Goal: Transaction & Acquisition: Subscribe to service/newsletter

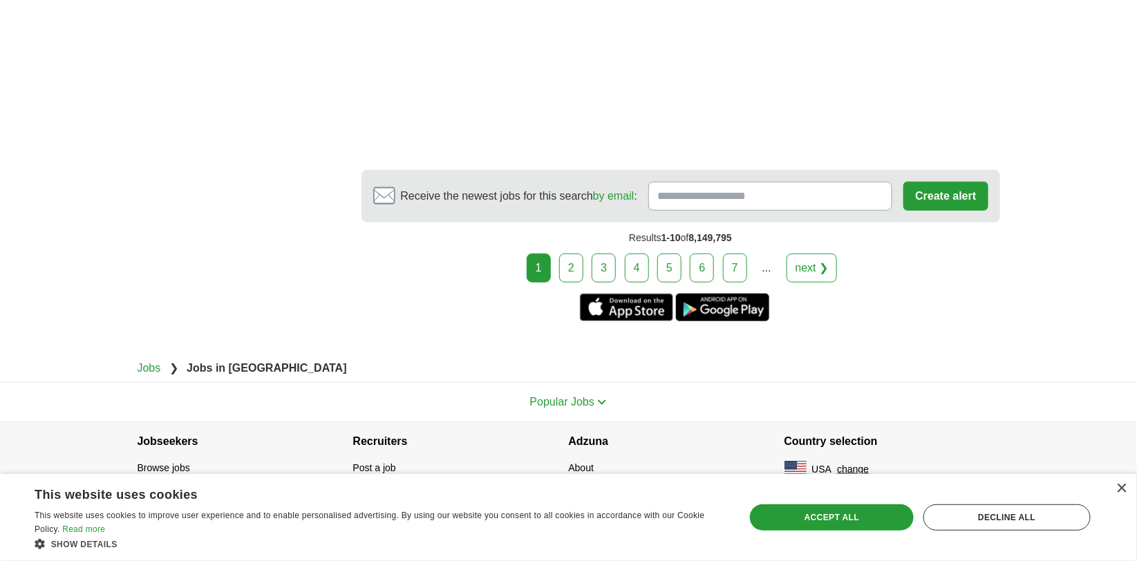
scroll to position [2903, 0]
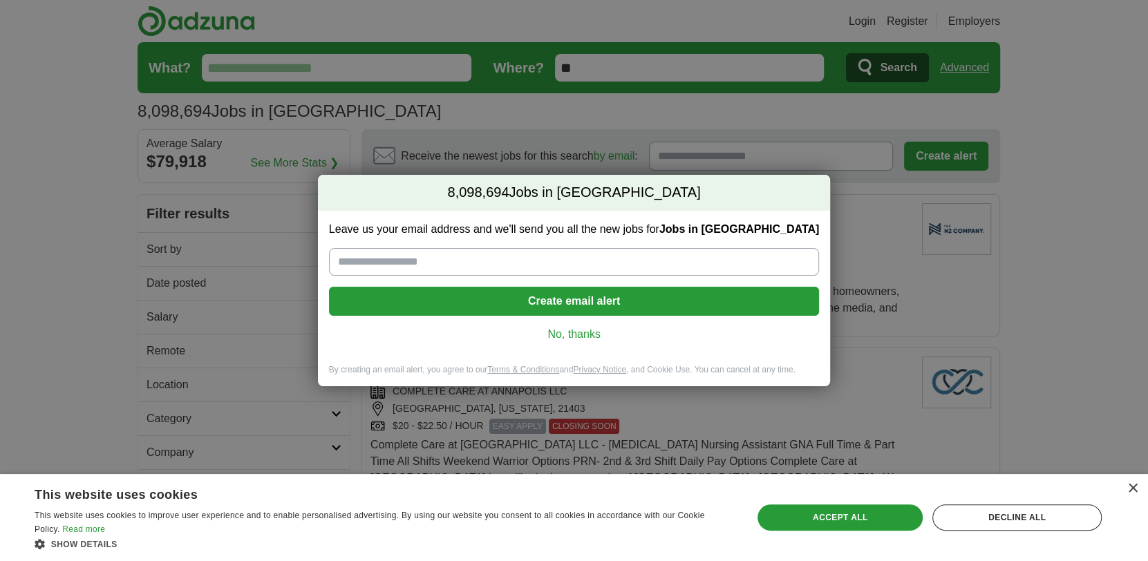
click at [541, 263] on input "Leave us your email address and we'll send you all the new jobs for Jobs in [GE…" at bounding box center [574, 262] width 490 height 28
type input "**********"
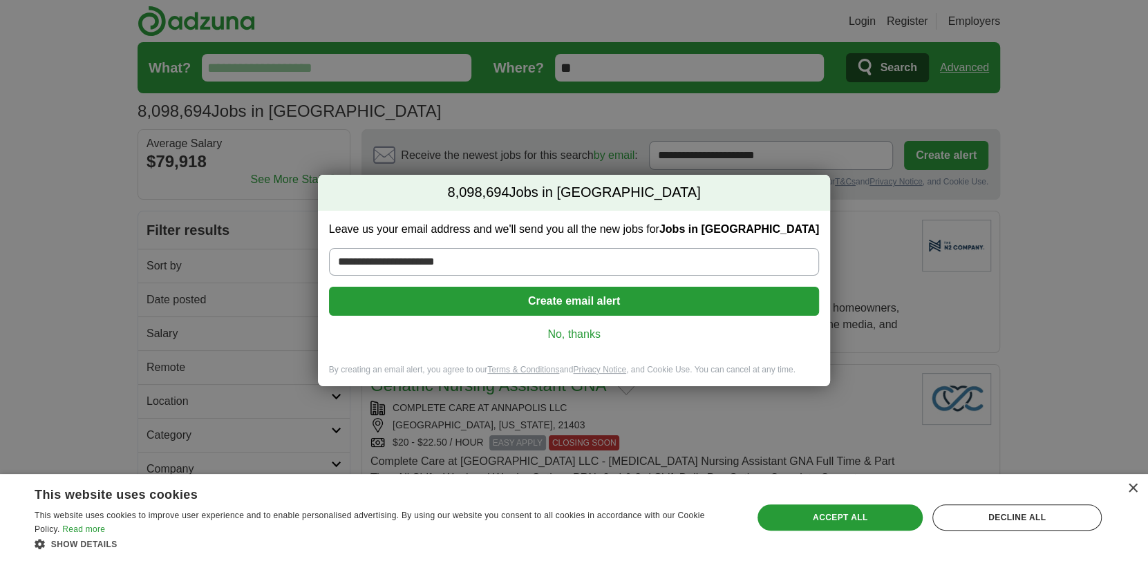
click at [581, 308] on button "Create email alert" at bounding box center [574, 301] width 490 height 29
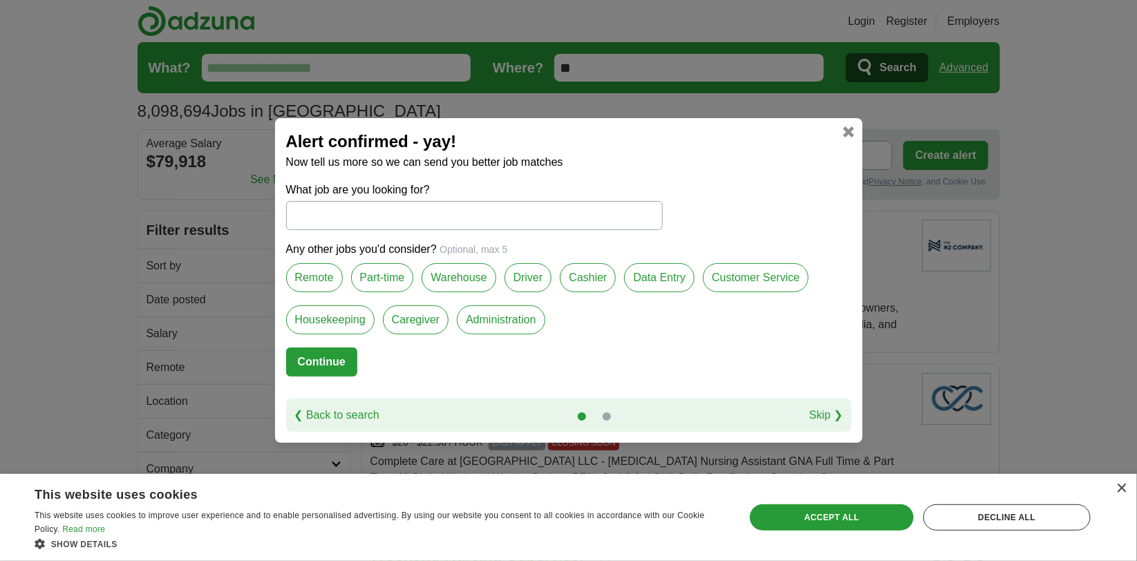
click at [703, 292] on label "Customer Service" at bounding box center [756, 277] width 106 height 29
click at [545, 331] on label "Administration" at bounding box center [501, 320] width 88 height 29
click at [695, 268] on label "Data Entry" at bounding box center [659, 277] width 71 height 29
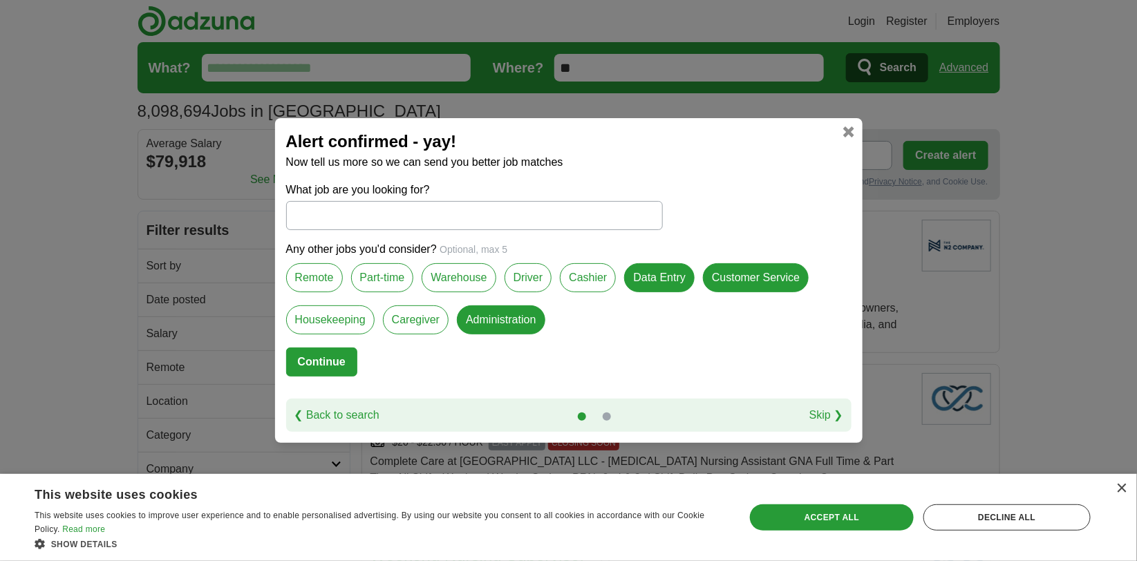
click at [315, 278] on label "Remote" at bounding box center [314, 277] width 57 height 29
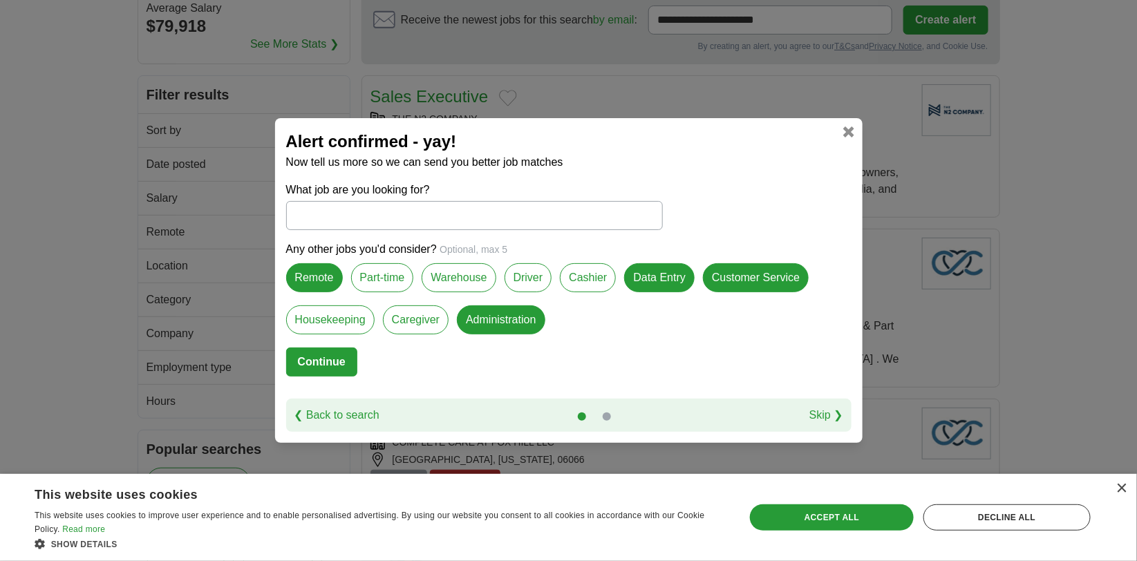
scroll to position [207, 0]
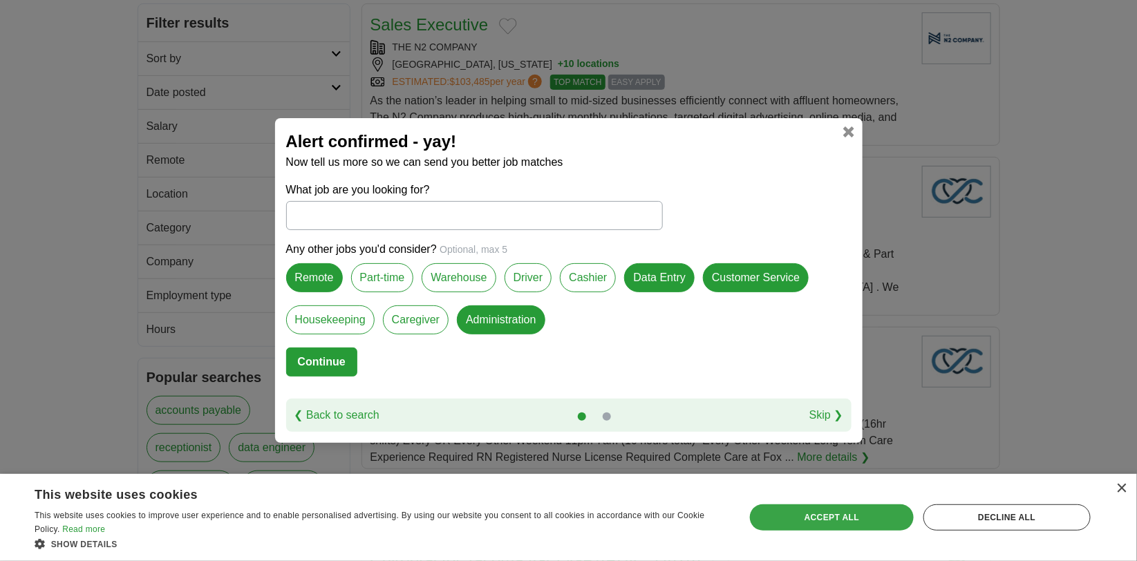
click at [831, 517] on div "Accept all" at bounding box center [831, 518] width 163 height 26
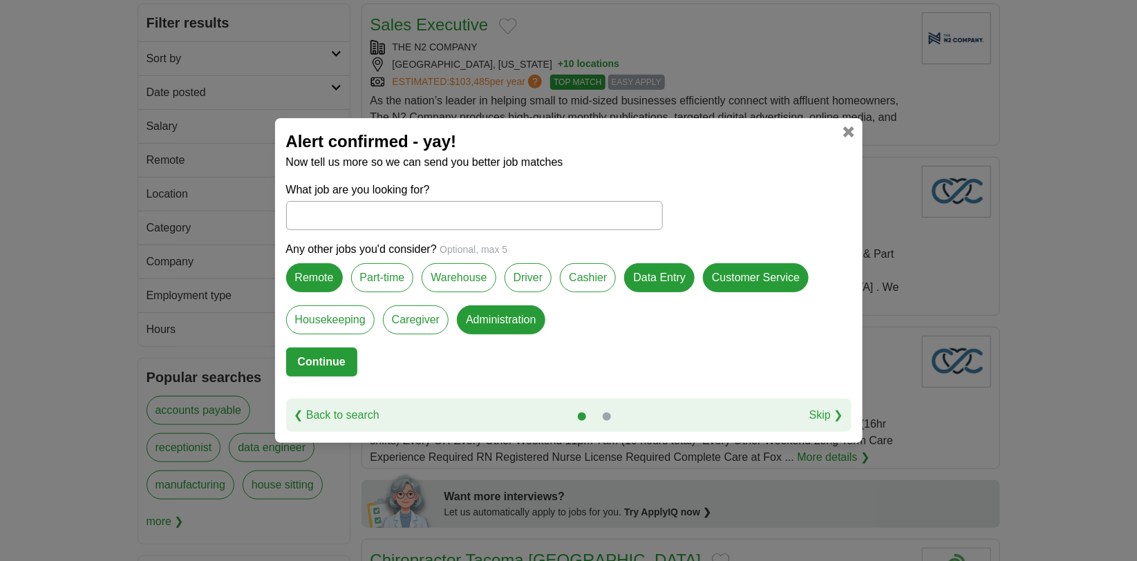
click at [328, 201] on input "What job are you looking for?" at bounding box center [474, 215] width 377 height 29
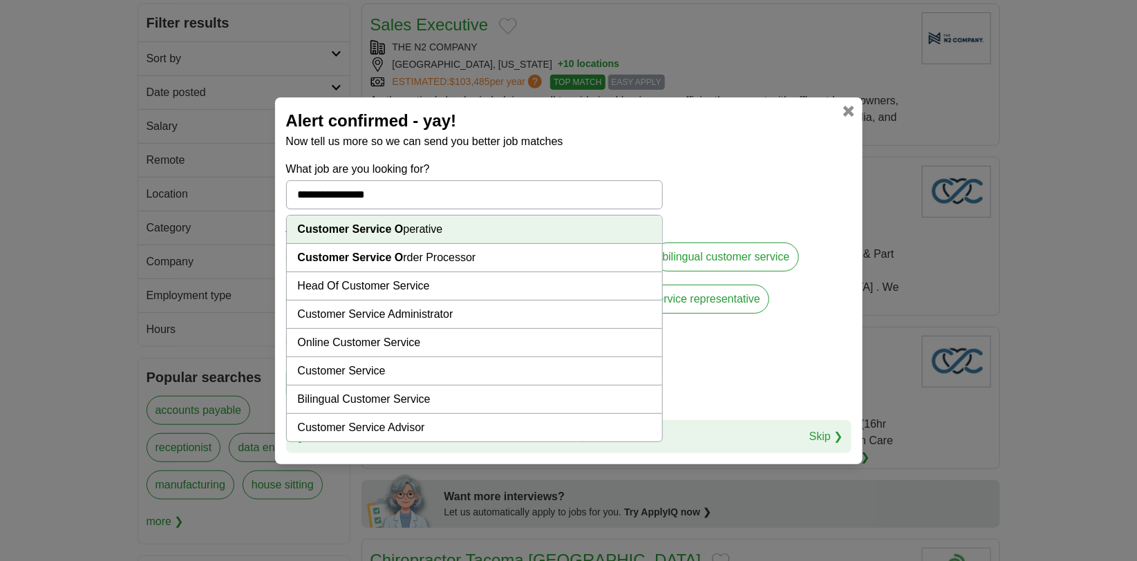
click at [430, 331] on li "Online Customer Service" at bounding box center [474, 343] width 375 height 28
type input "**********"
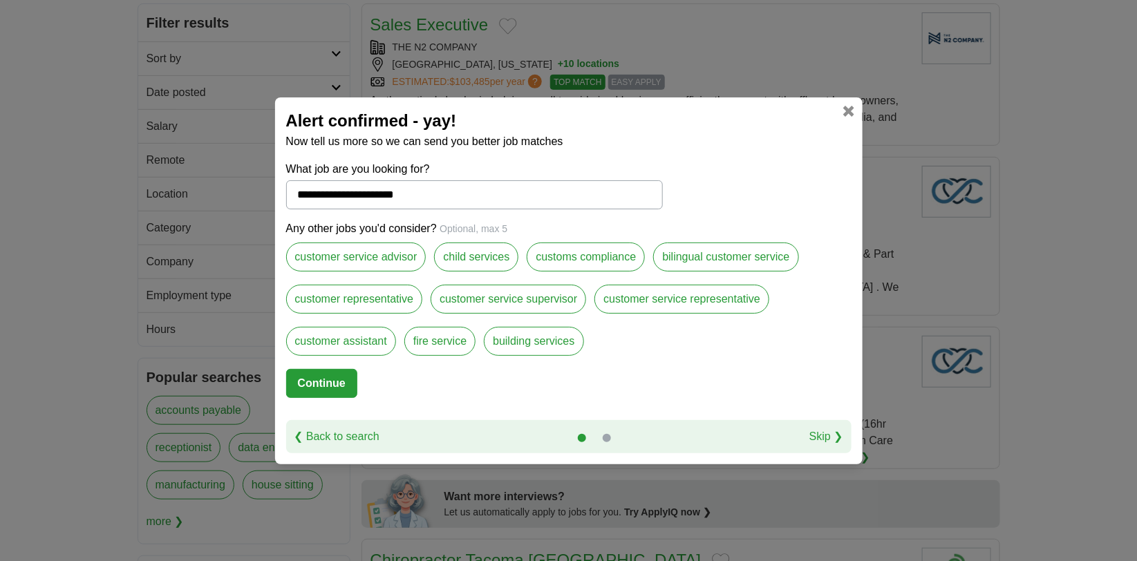
click at [423, 285] on label "customer representative" at bounding box center [354, 299] width 137 height 29
click at [645, 243] on label "customs compliance" at bounding box center [586, 257] width 118 height 29
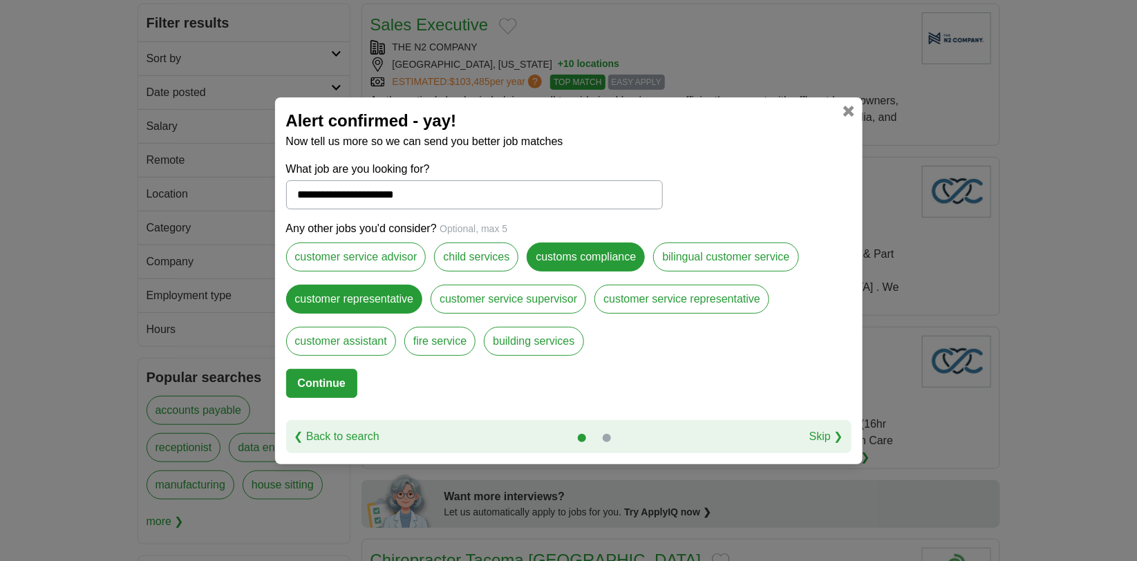
click at [396, 356] on label "customer assistant" at bounding box center [341, 341] width 110 height 29
click at [583, 356] on label "building services" at bounding box center [534, 341] width 100 height 29
click at [328, 398] on button "Continue" at bounding box center [321, 383] width 71 height 29
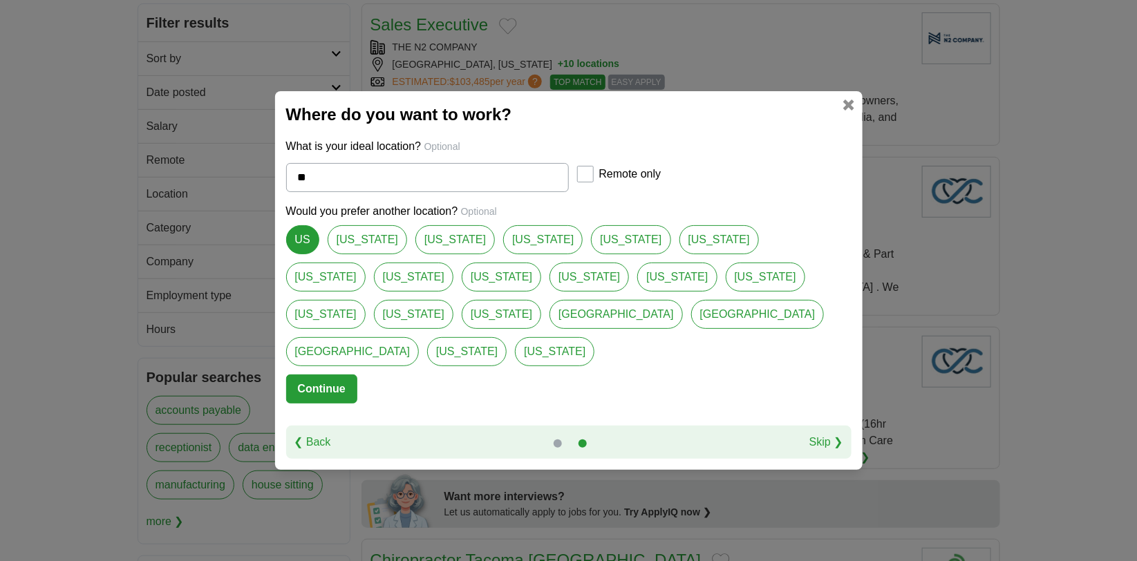
click at [822, 451] on link "Skip ❯" at bounding box center [826, 442] width 34 height 17
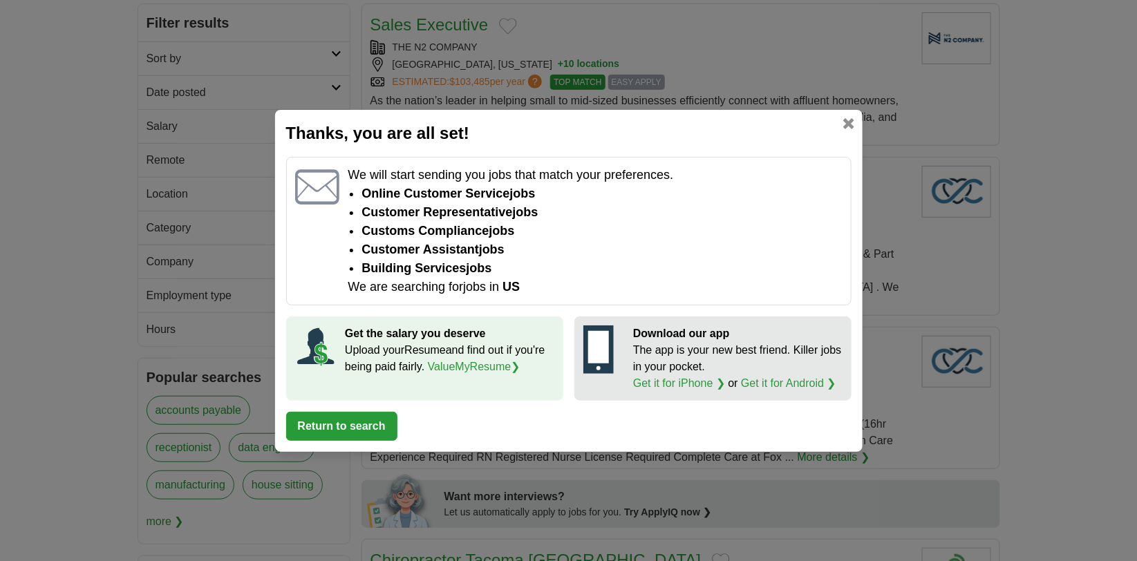
click at [384, 441] on button "Return to search" at bounding box center [341, 426] width 111 height 29
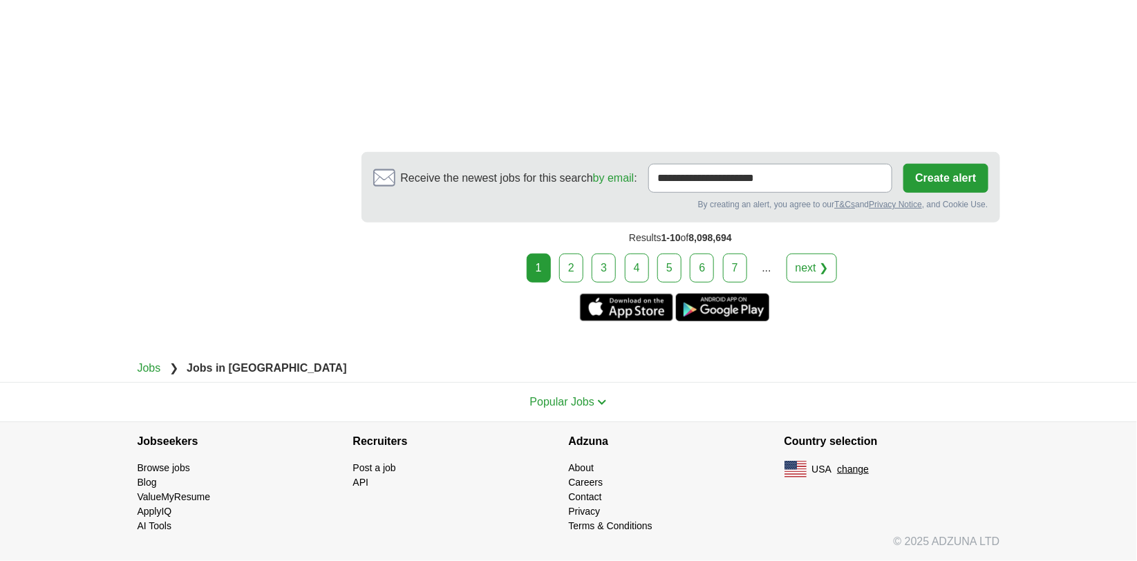
scroll to position [2903, 0]
click at [937, 193] on button "Create alert" at bounding box center [945, 178] width 84 height 29
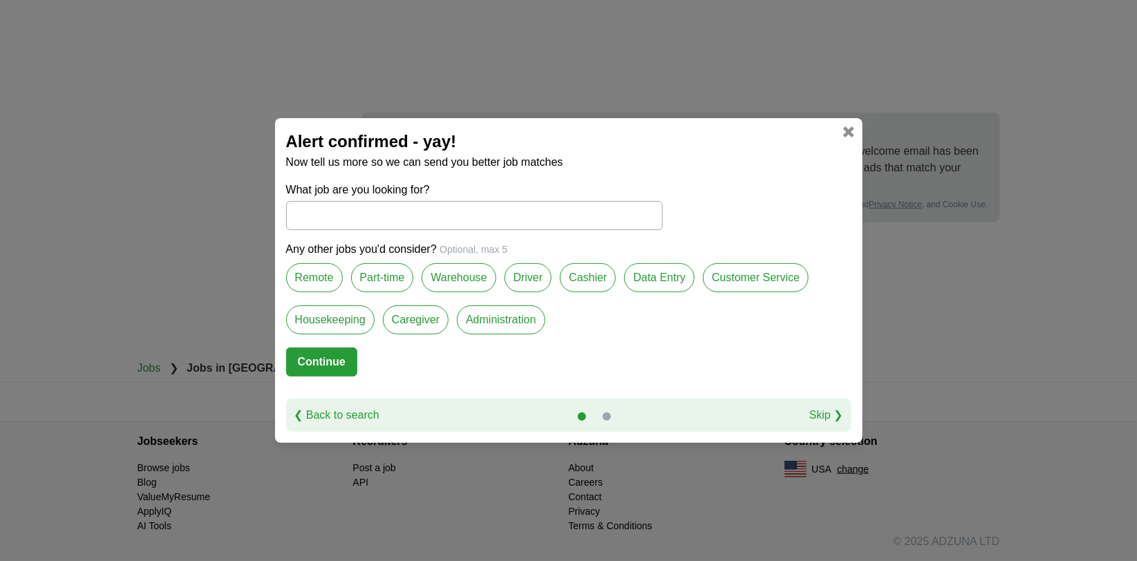
click at [352, 201] on input "What job are you looking for?" at bounding box center [474, 215] width 377 height 29
type input "*"
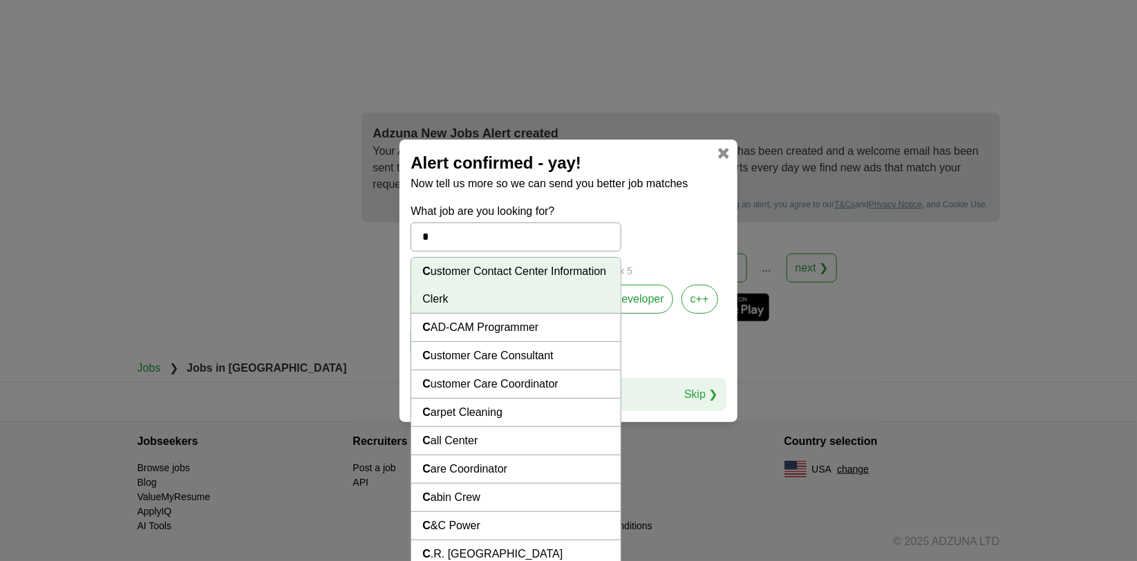
click at [415, 456] on li "C all Center" at bounding box center [515, 441] width 209 height 28
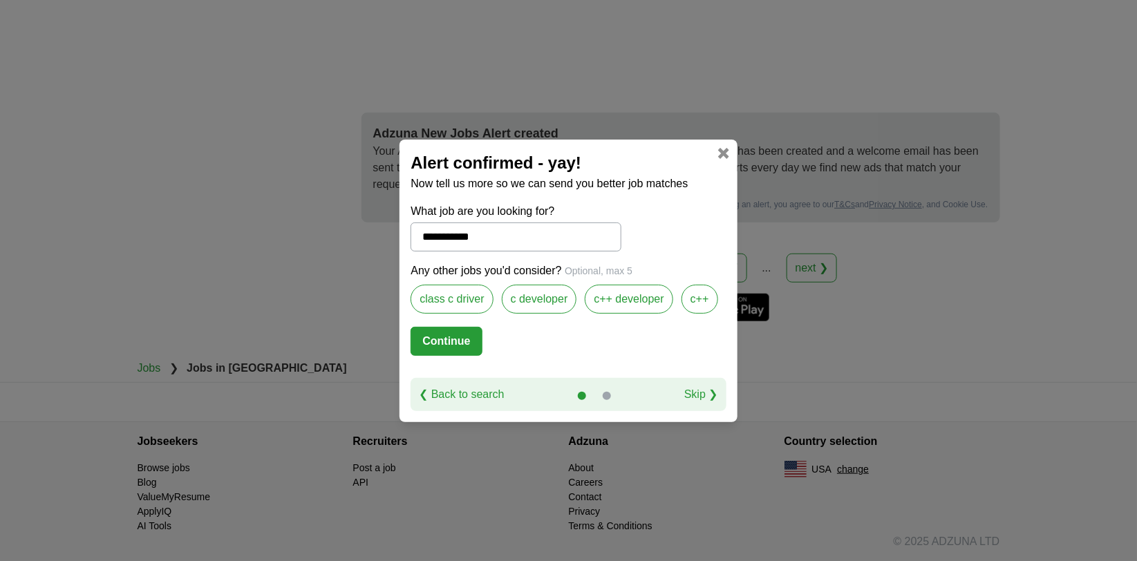
scroll to position [2489, 0]
drag, startPoint x: 457, startPoint y: 223, endPoint x: 401, endPoint y: 223, distance: 56.0
click at [411, 223] on input "**********" at bounding box center [516, 237] width 210 height 29
type input "**********"
click at [418, 349] on button "Continue" at bounding box center [446, 341] width 71 height 29
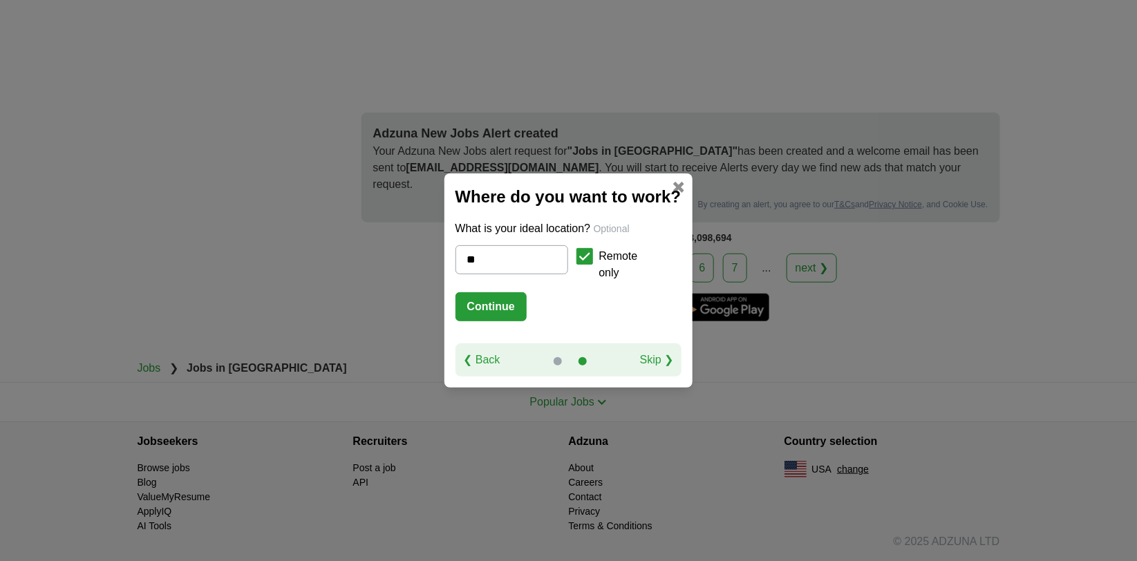
click at [456, 311] on button "Continue" at bounding box center [491, 306] width 71 height 29
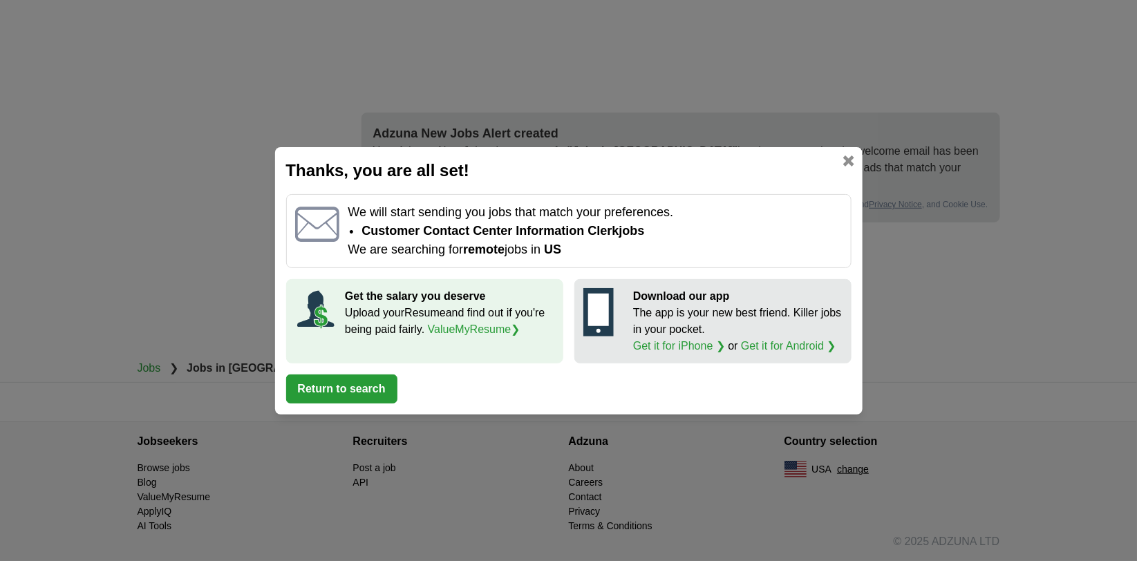
click at [368, 404] on button "Return to search" at bounding box center [341, 389] width 111 height 29
